Goal: Transaction & Acquisition: Obtain resource

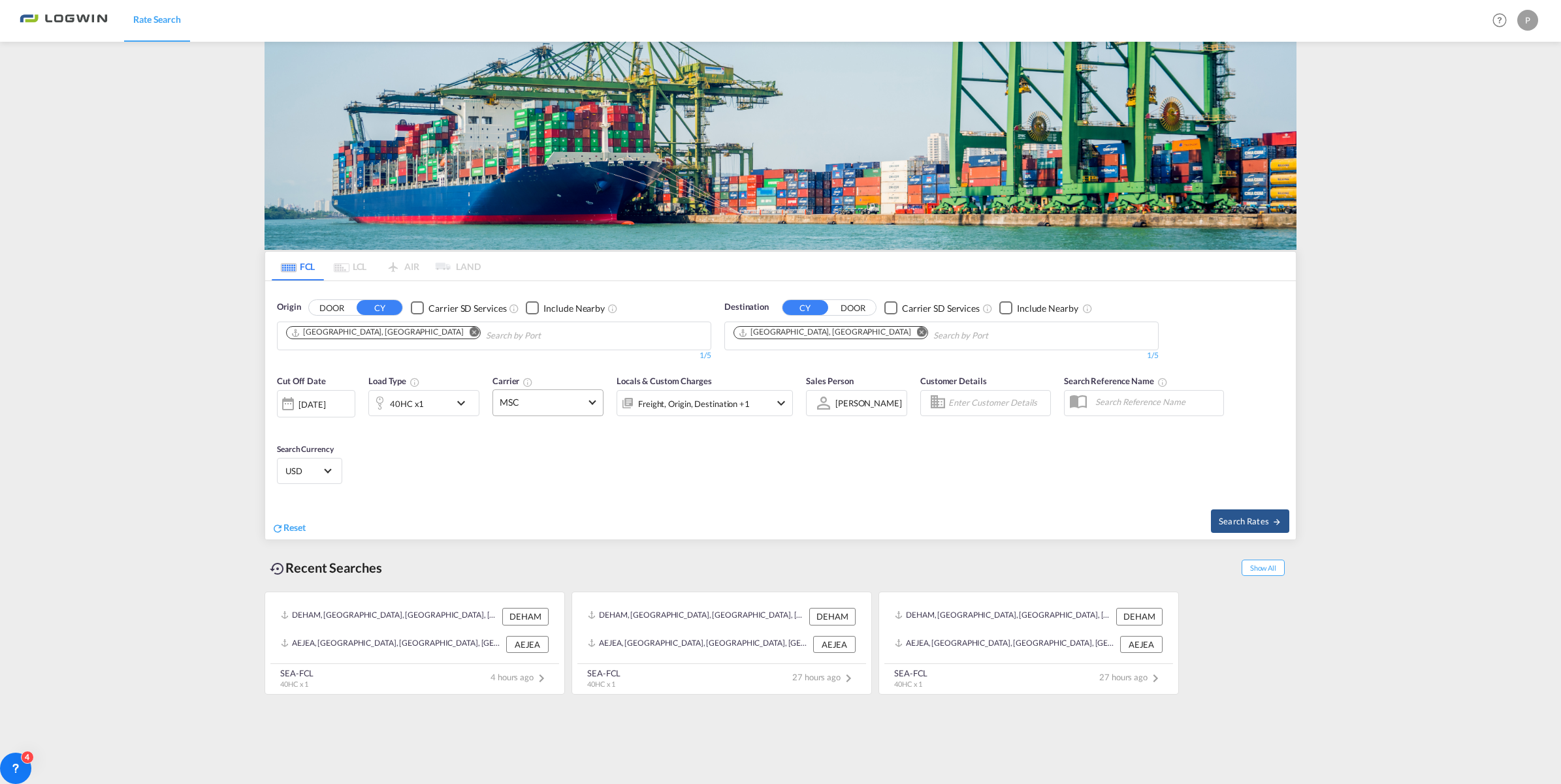
click at [590, 403] on span at bounding box center [592, 401] width 7 height 7
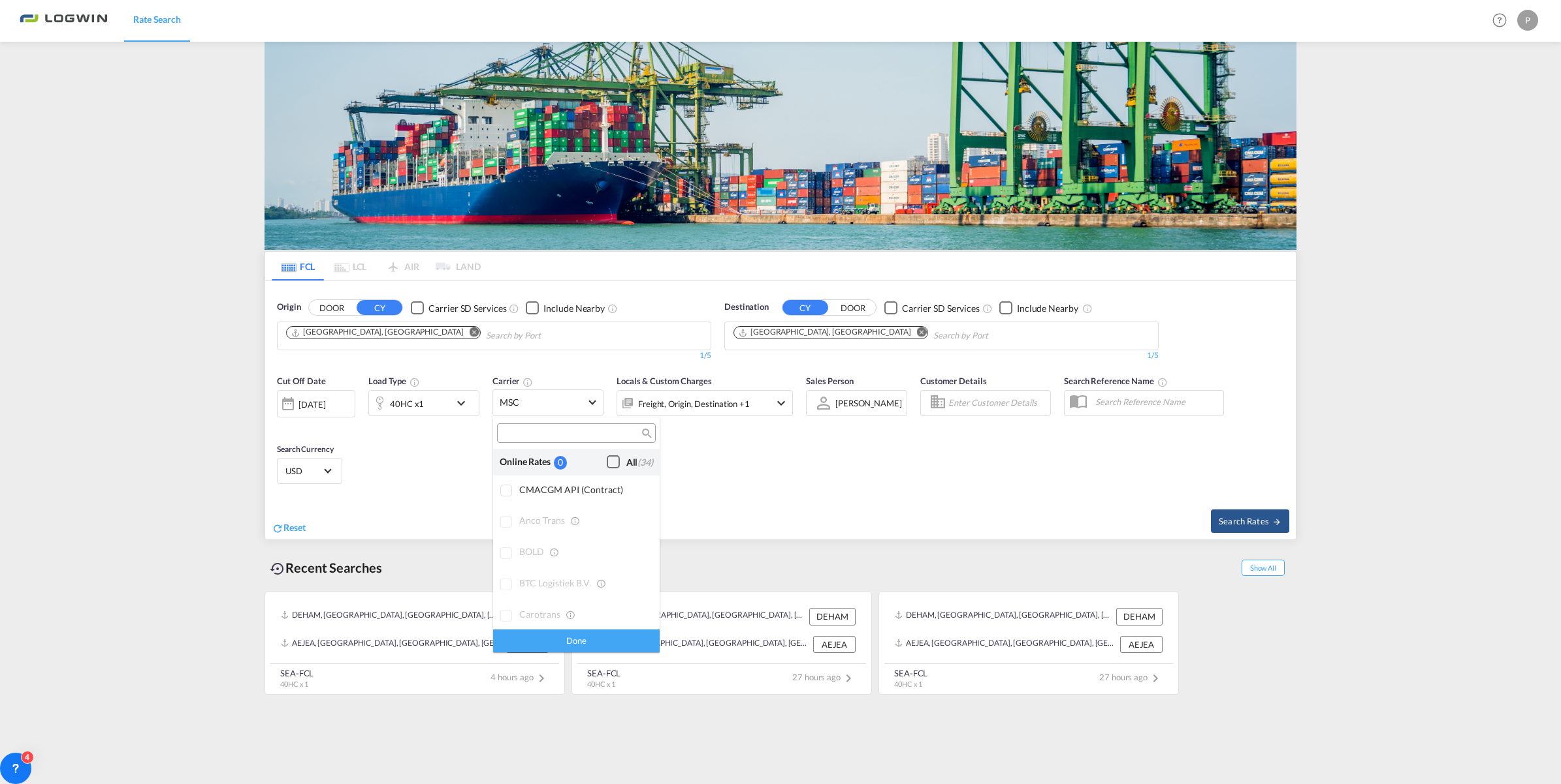
scroll to position [2238, 0]
click at [521, 537] on div "MSC" at bounding box center [584, 533] width 130 height 11
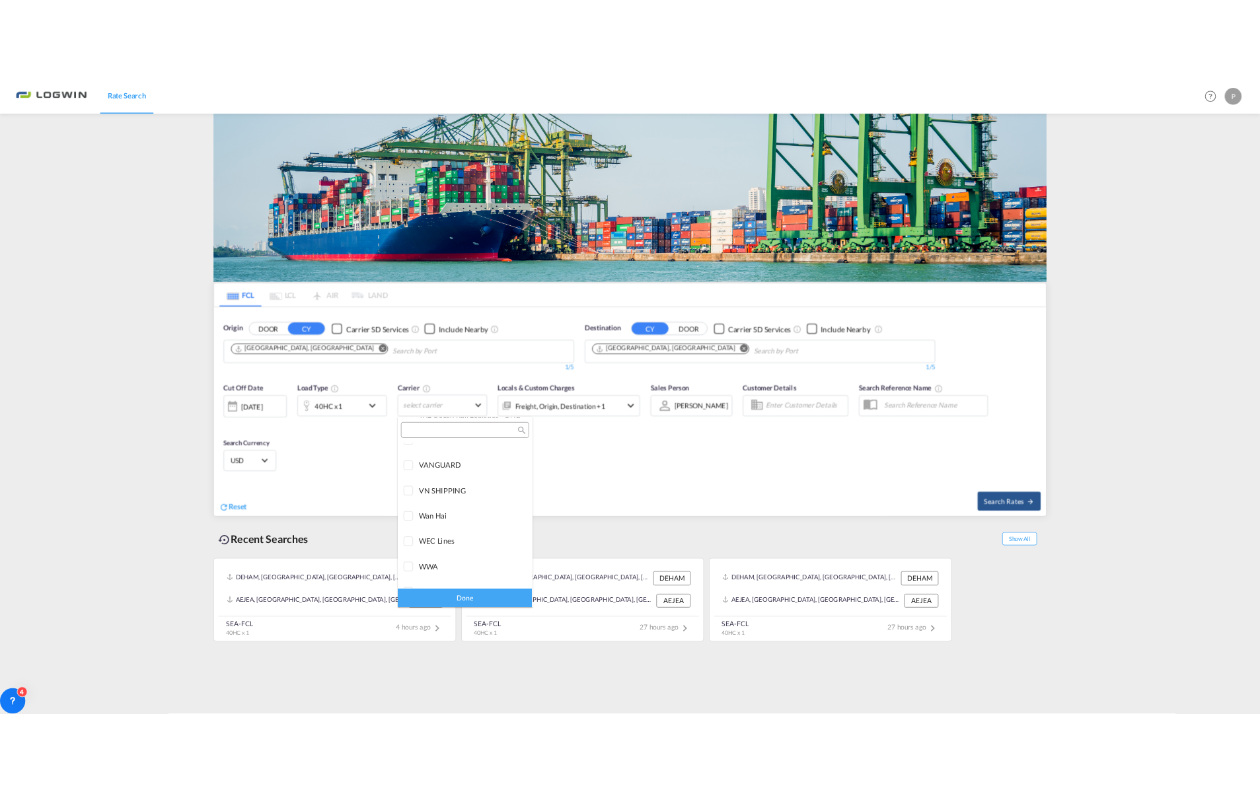
scroll to position [3296, 0]
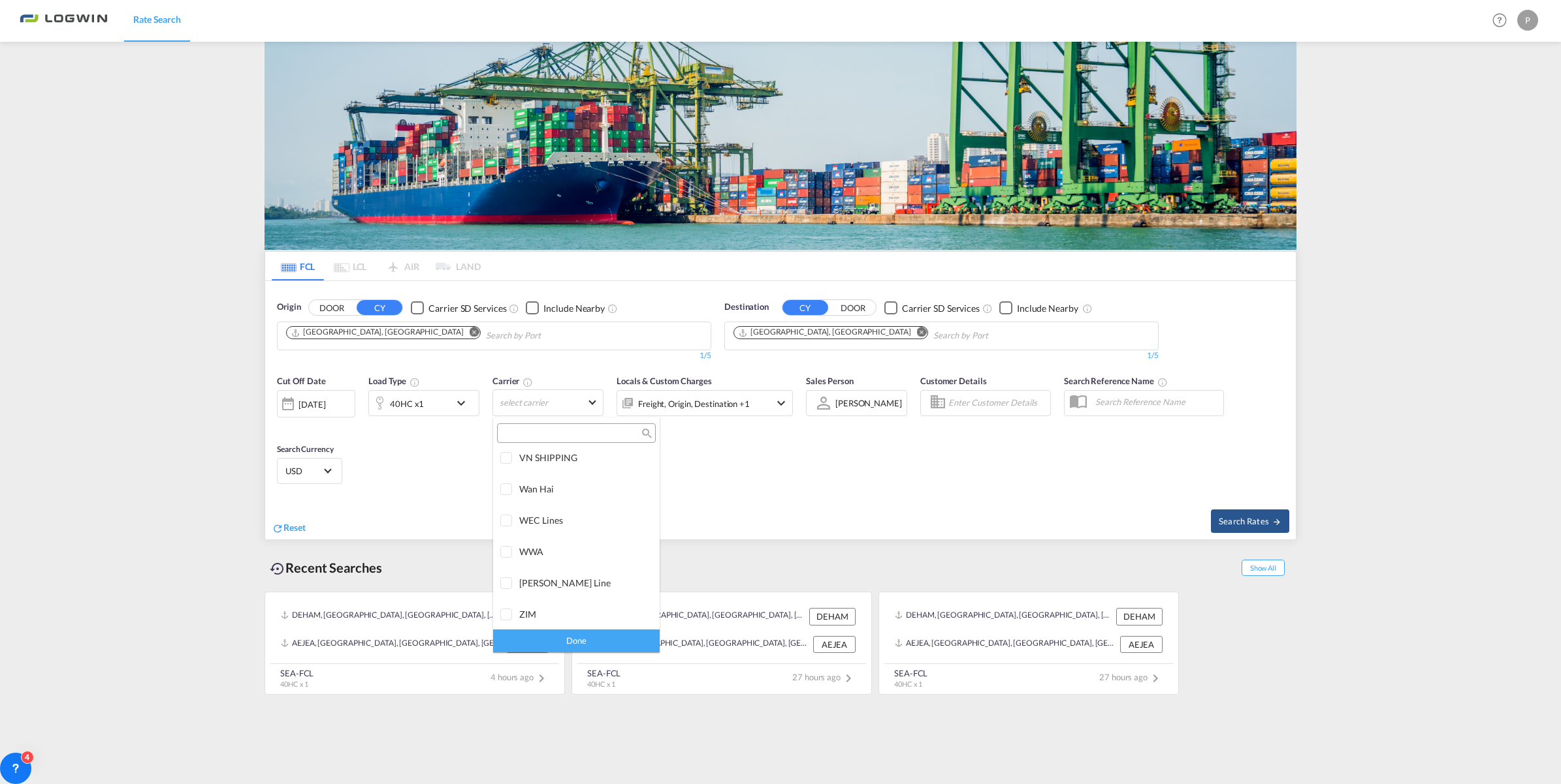
click at [588, 640] on div "Done" at bounding box center [576, 641] width 167 height 23
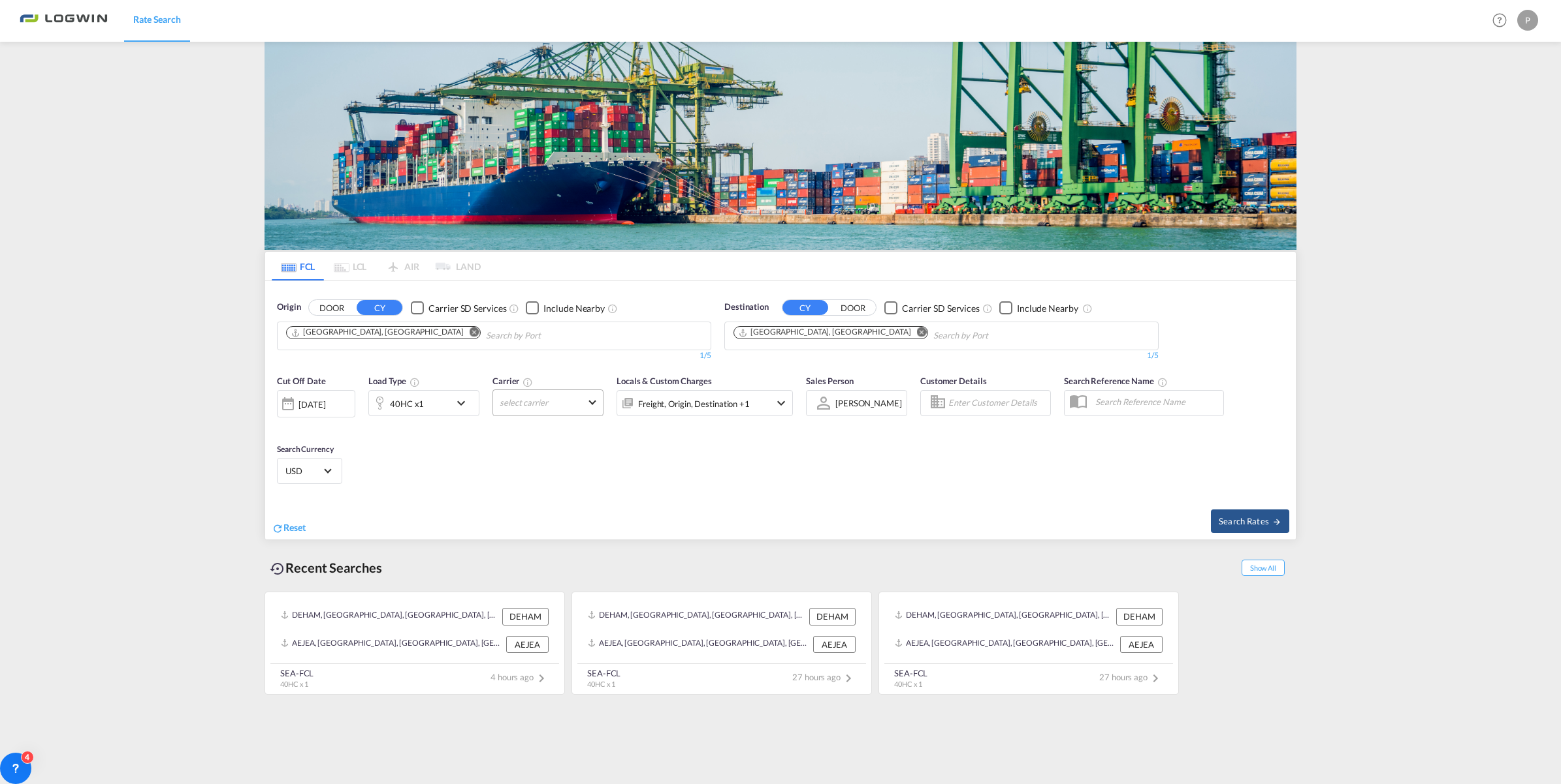
click at [587, 403] on md-select "select carrier" at bounding box center [547, 403] width 111 height 27
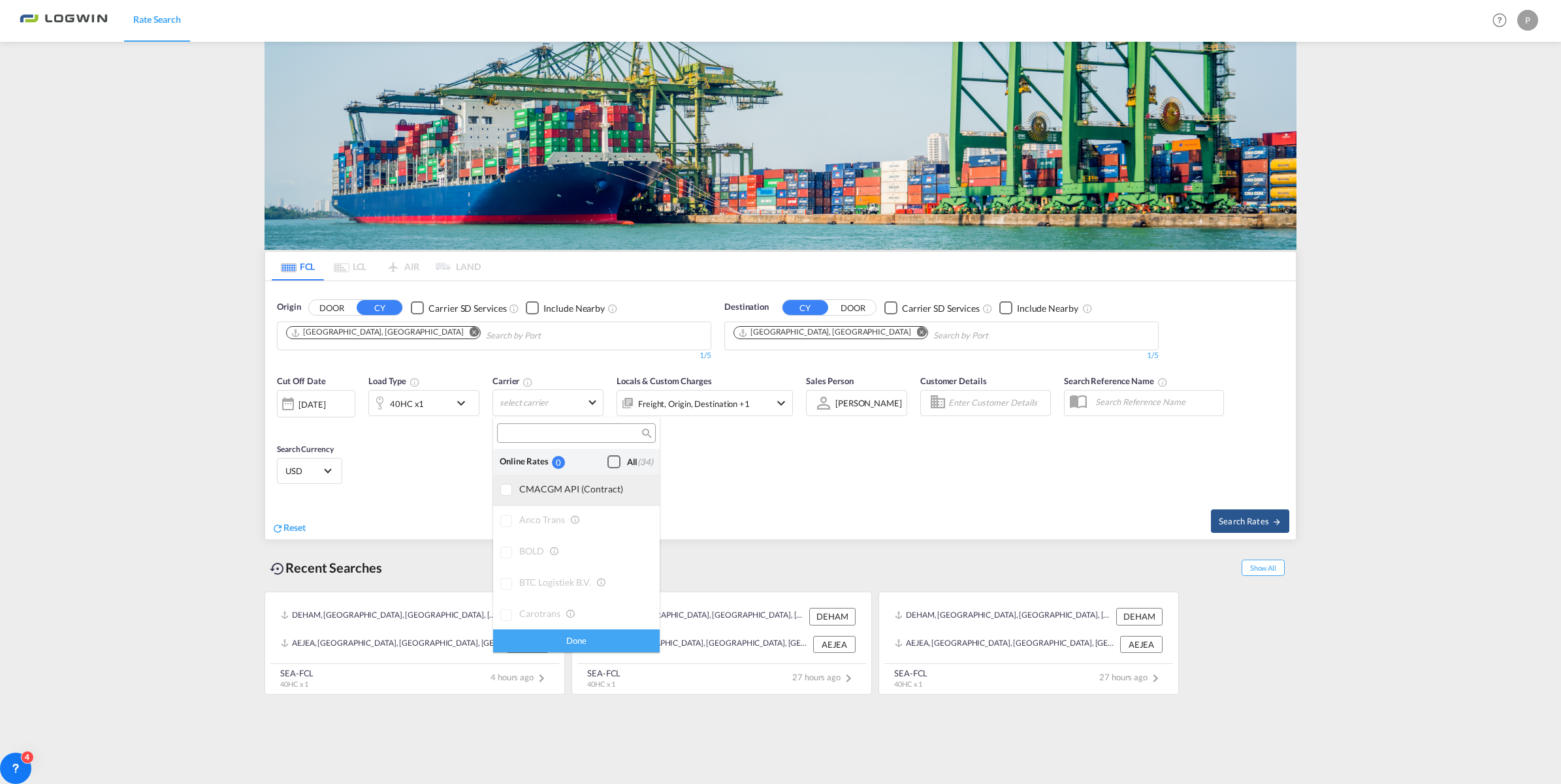
click at [504, 495] on div at bounding box center [506, 490] width 13 height 13
click at [563, 641] on div "Done" at bounding box center [576, 641] width 167 height 23
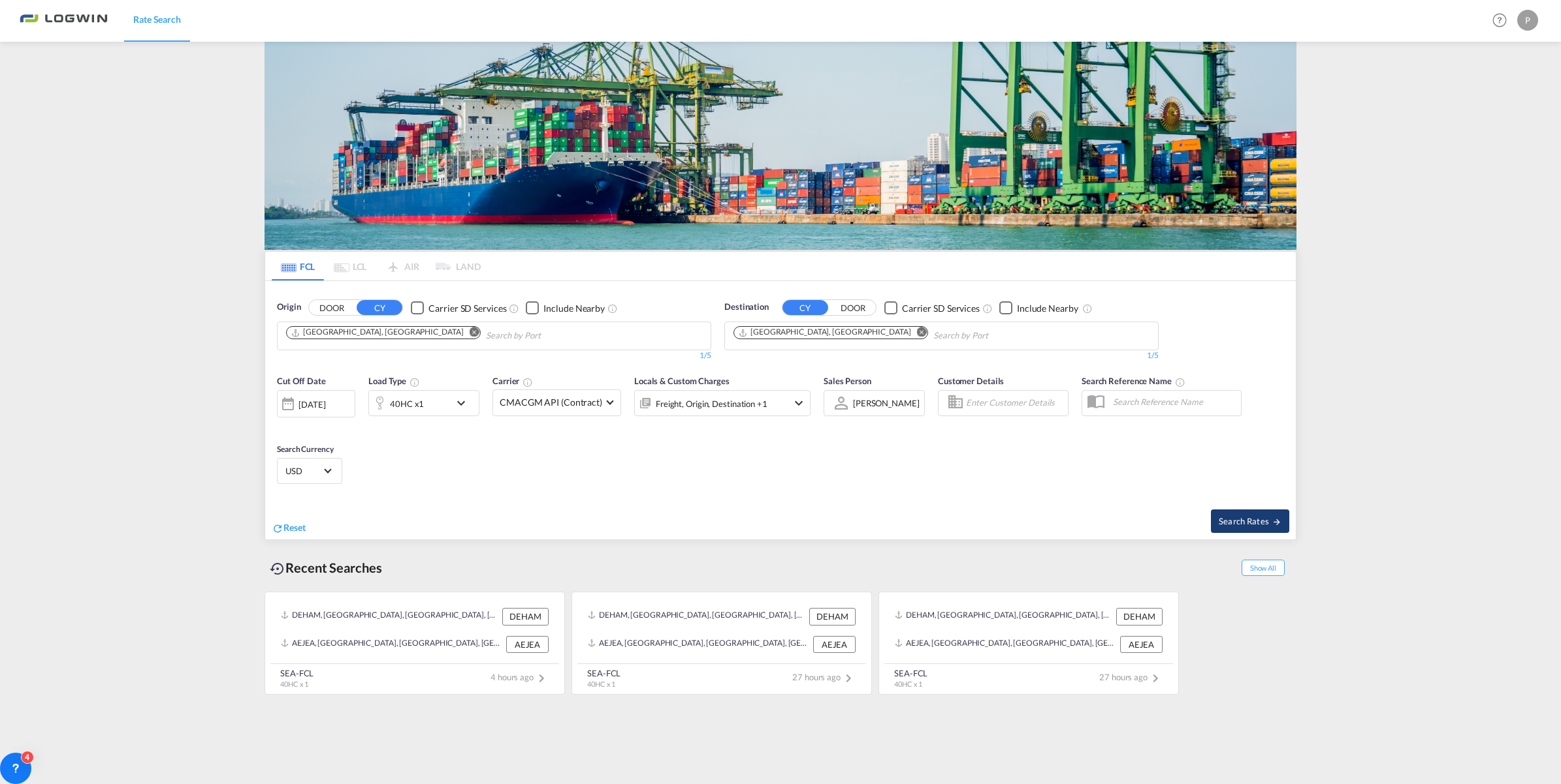
click at [1249, 520] on span "Search Rates" at bounding box center [1249, 521] width 62 height 11
type input "DEHAM to AEJEA / [DATE]"
